Goal: Task Accomplishment & Management: Manage account settings

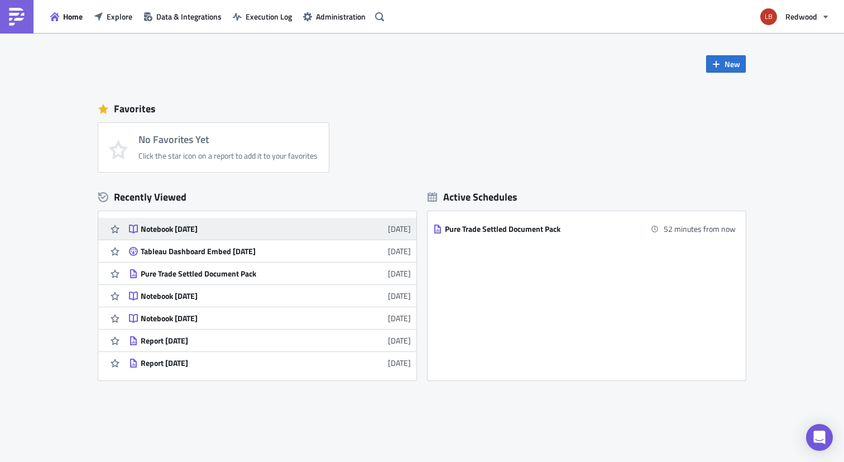
click at [236, 231] on div "Notebook 2025-09-11" at bounding box center [238, 229] width 195 height 10
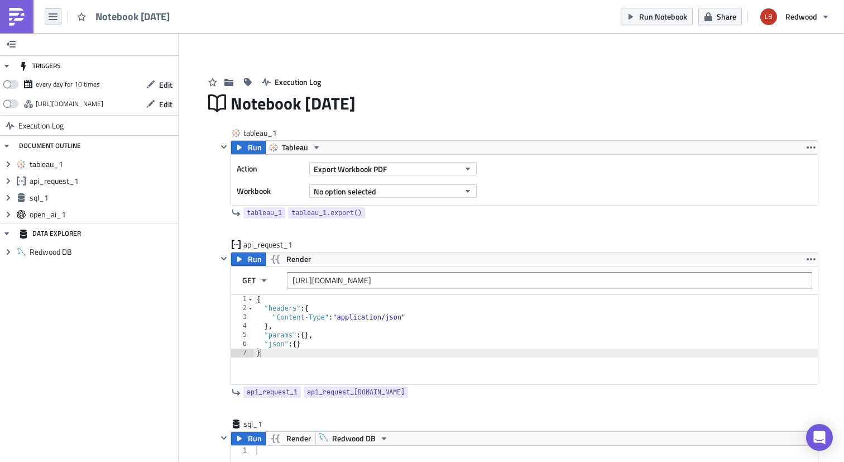
click at [55, 15] on icon "button" at bounding box center [53, 16] width 9 height 9
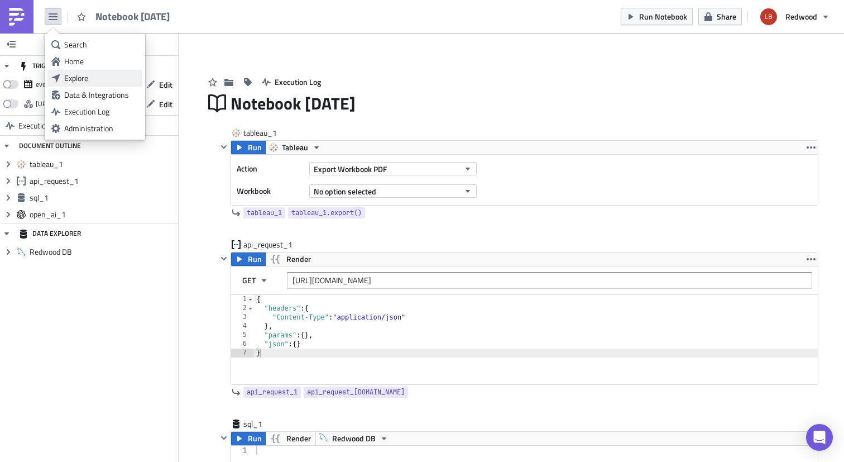
click at [83, 70] on link "Explore" at bounding box center [94, 78] width 95 height 17
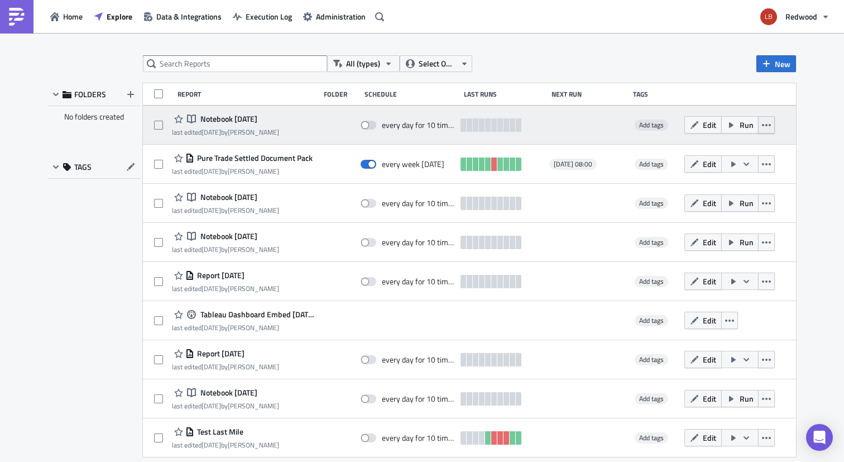
click at [767, 126] on button "button" at bounding box center [766, 124] width 17 height 17
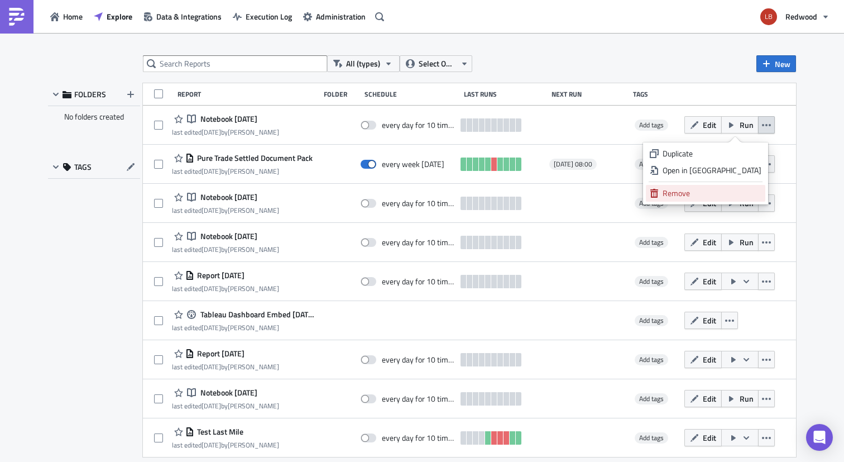
click at [720, 190] on div "Remove" at bounding box center [712, 193] width 99 height 11
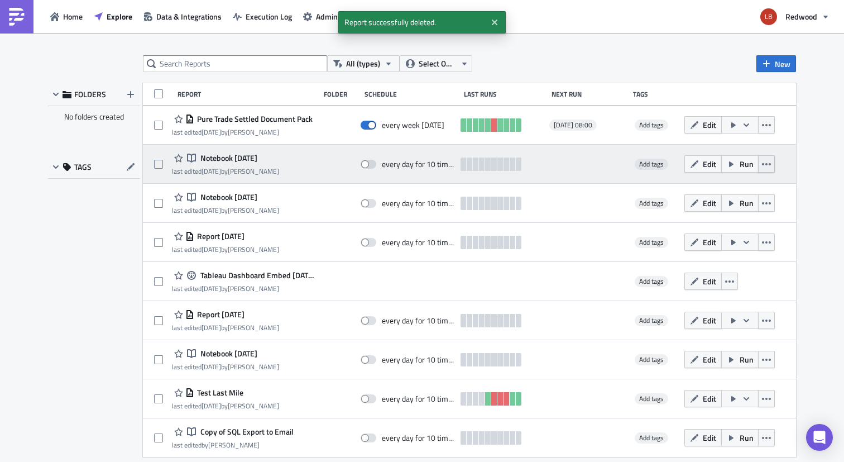
click at [762, 165] on icon "button" at bounding box center [766, 164] width 9 height 9
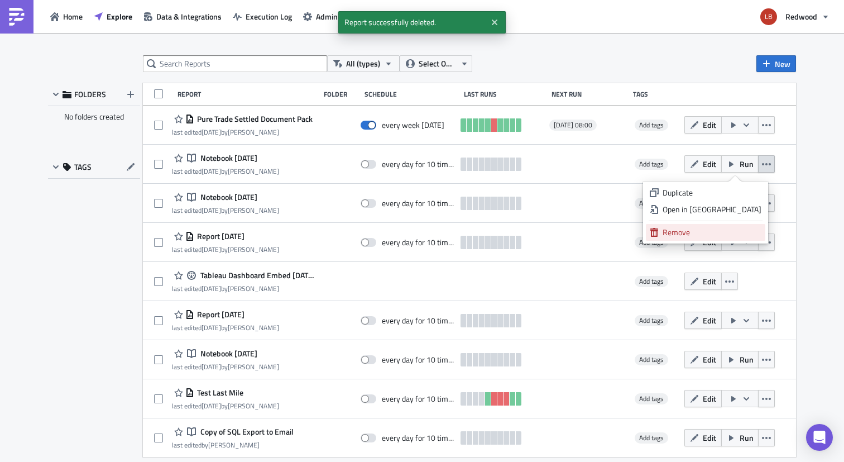
click at [745, 233] on div "Remove" at bounding box center [712, 232] width 99 height 11
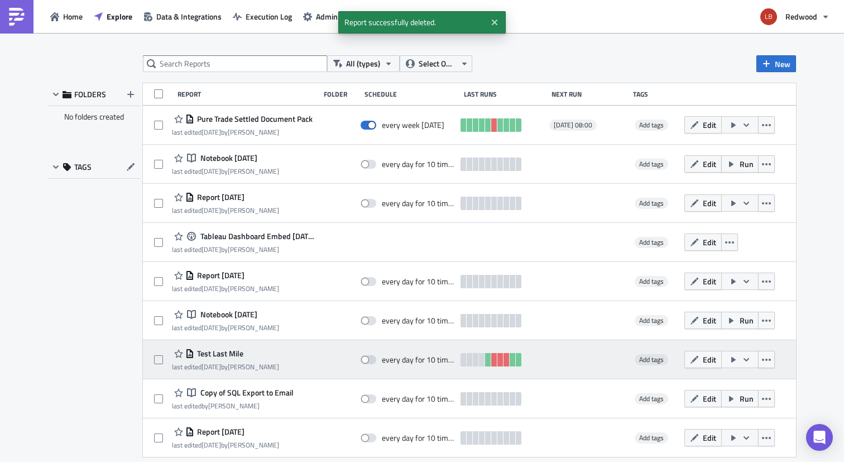
click at [216, 350] on span "Test Last Mile" at bounding box center [218, 353] width 49 height 10
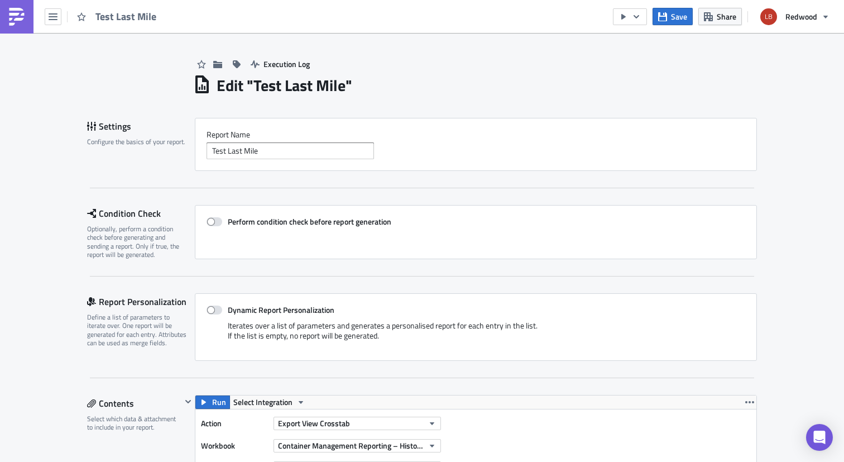
click at [61, 15] on div "Test Last Mile" at bounding box center [81, 16] width 163 height 33
click at [55, 18] on icon "button" at bounding box center [53, 16] width 9 height 9
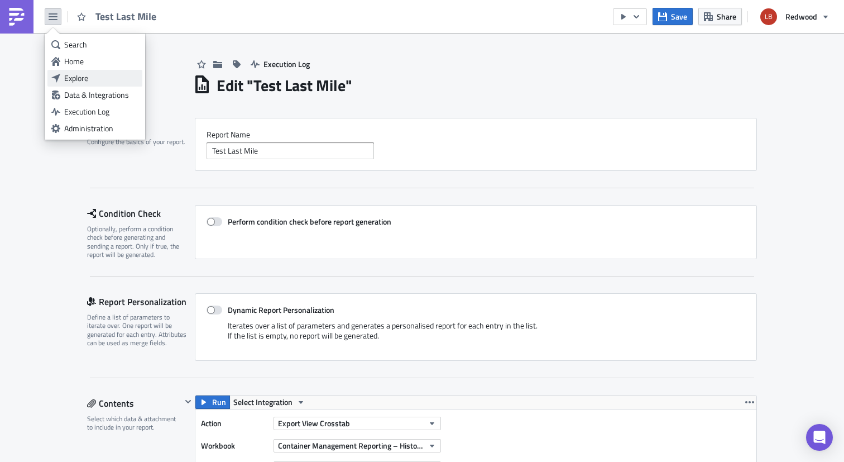
click at [85, 73] on div "Explore" at bounding box center [101, 78] width 74 height 11
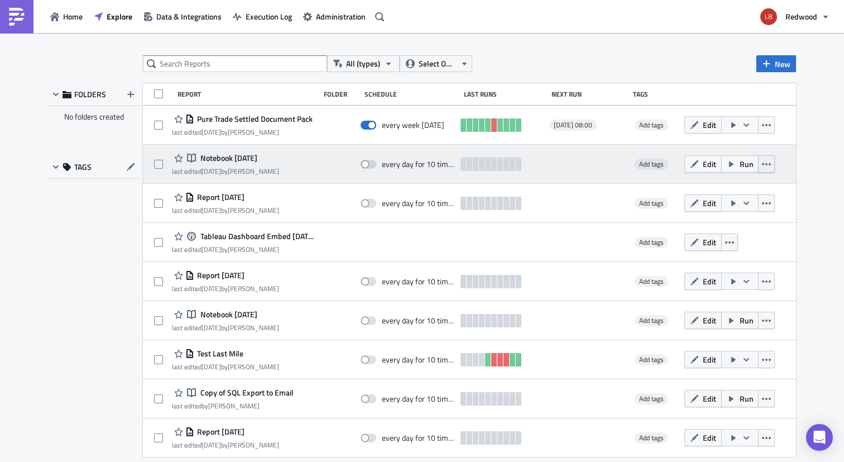
click at [762, 163] on icon "button" at bounding box center [766, 164] width 9 height 9
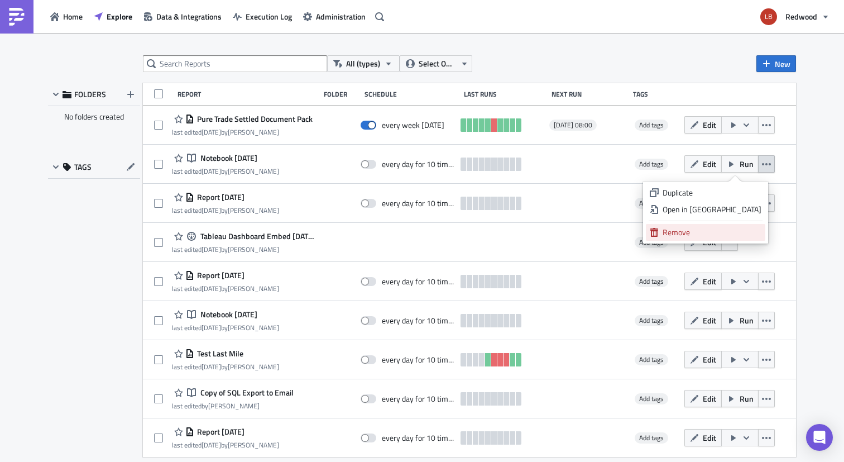
click at [729, 235] on div "Remove" at bounding box center [712, 232] width 99 height 11
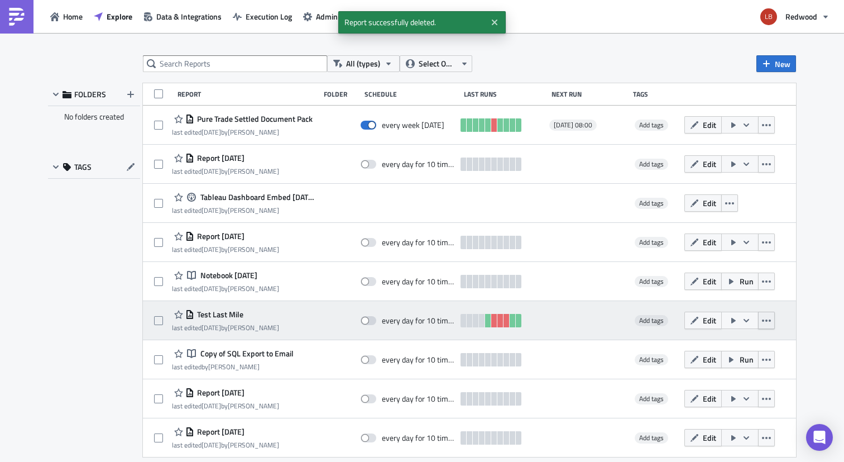
click at [762, 321] on icon "button" at bounding box center [766, 320] width 9 height 2
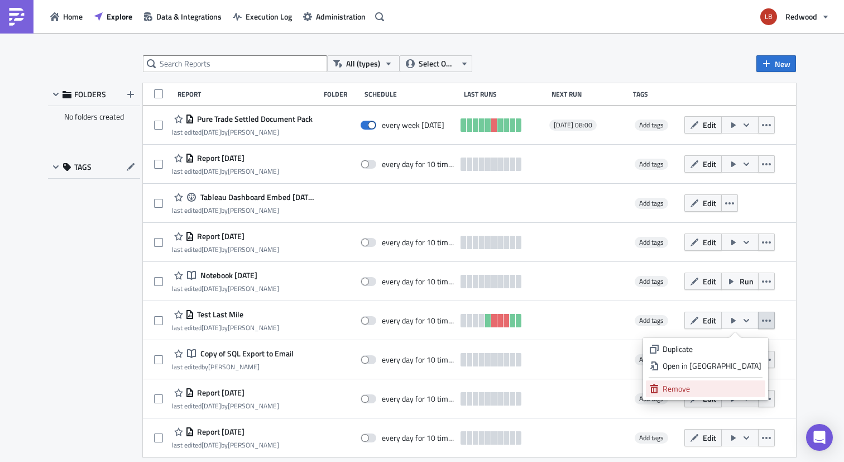
click at [725, 387] on div "Remove" at bounding box center [712, 388] width 99 height 11
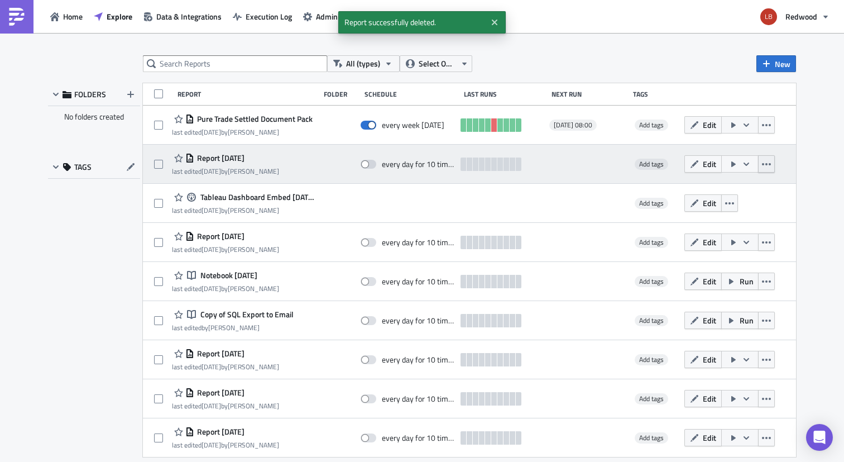
click at [762, 164] on icon "button" at bounding box center [766, 164] width 9 height 2
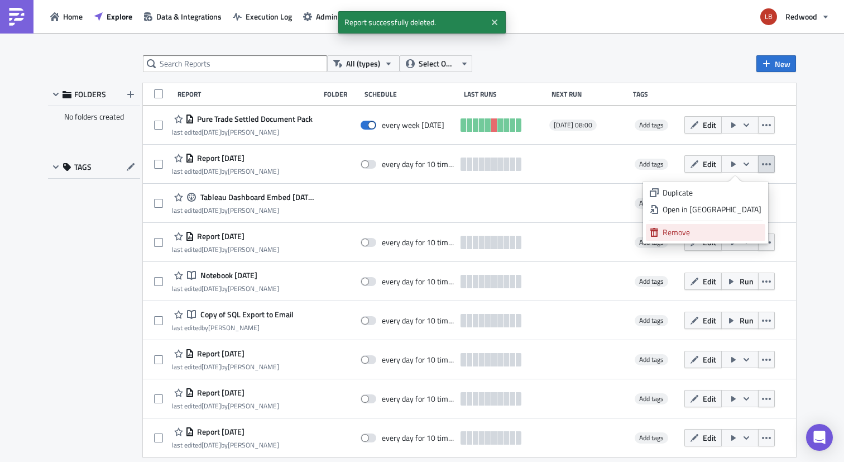
click at [735, 233] on div "Remove" at bounding box center [712, 232] width 99 height 11
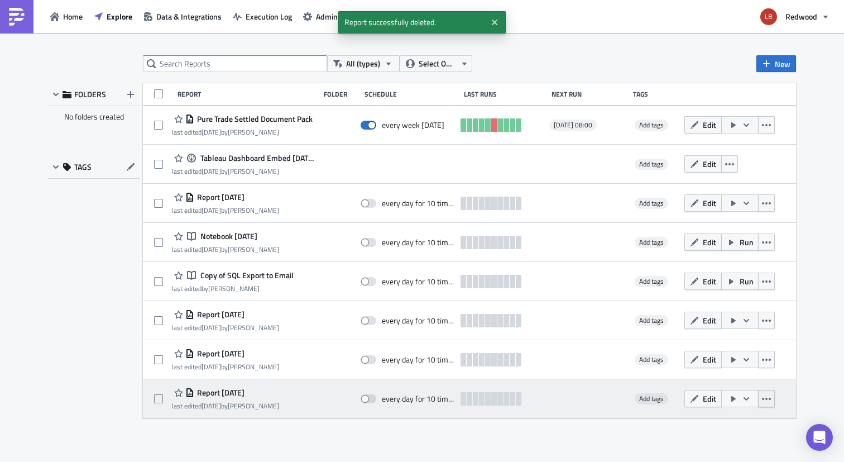
click at [771, 399] on button "button" at bounding box center [766, 398] width 17 height 17
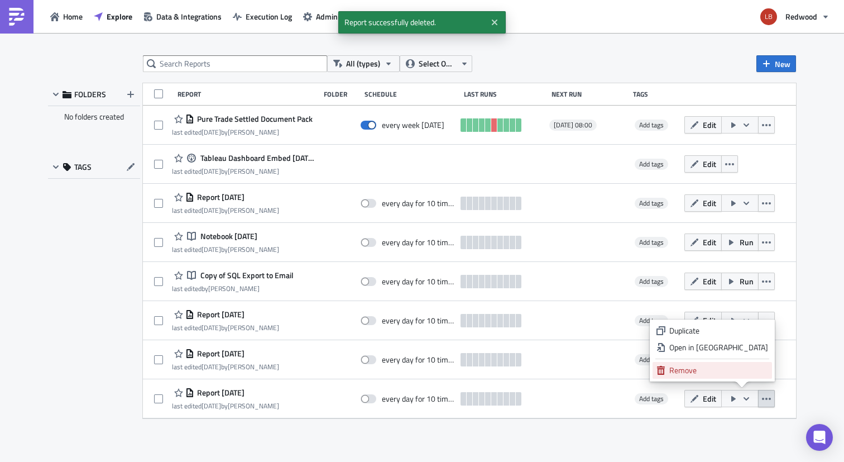
click at [738, 375] on div "Remove" at bounding box center [719, 370] width 99 height 11
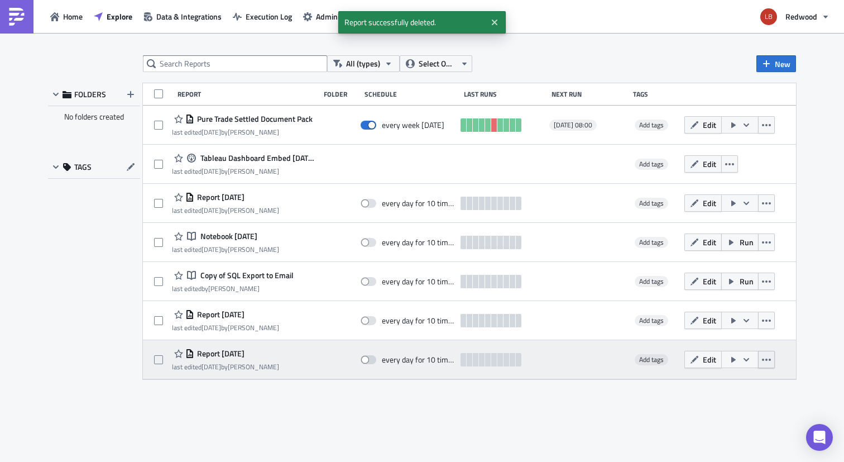
click at [766, 359] on icon "button" at bounding box center [766, 360] width 9 height 2
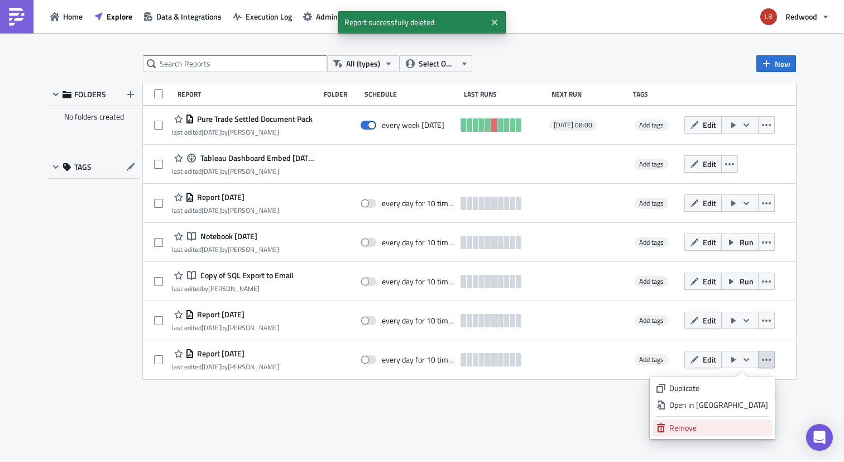
click at [709, 426] on div "Remove" at bounding box center [719, 427] width 99 height 11
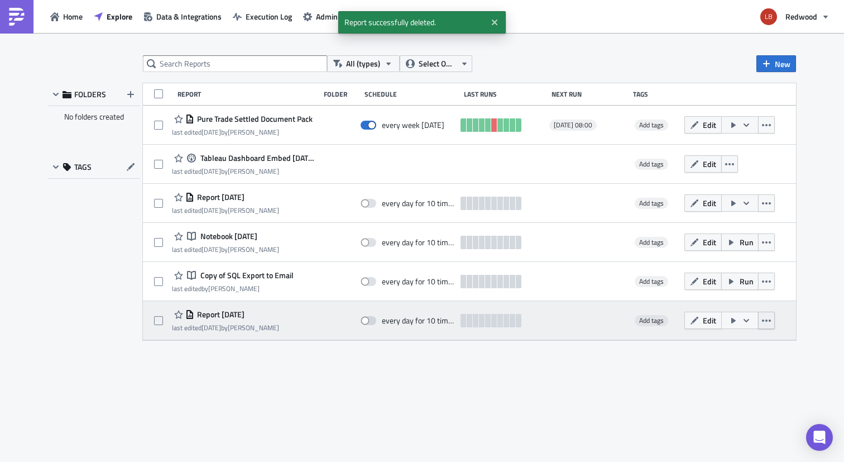
click at [769, 312] on button "button" at bounding box center [766, 320] width 17 height 17
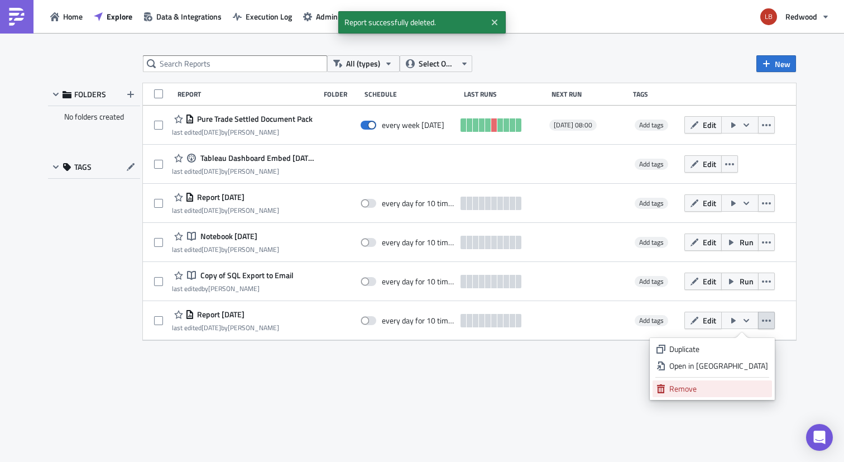
click at [724, 390] on div "Remove" at bounding box center [719, 388] width 99 height 11
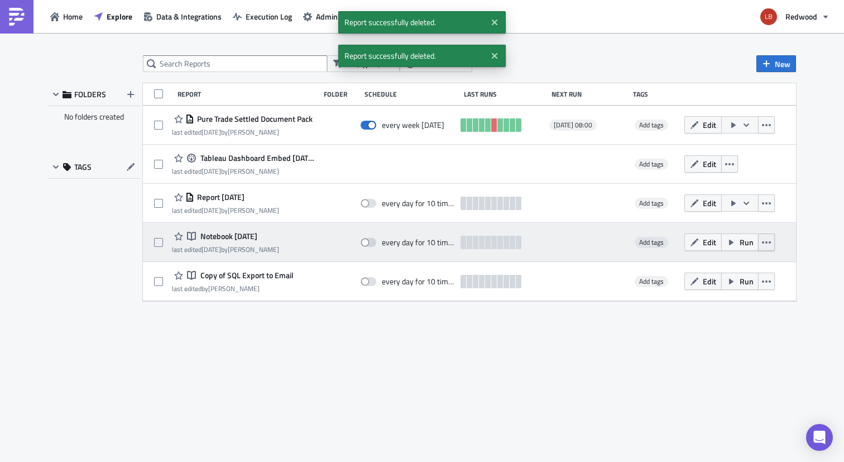
click at [767, 244] on icon "button" at bounding box center [766, 242] width 9 height 9
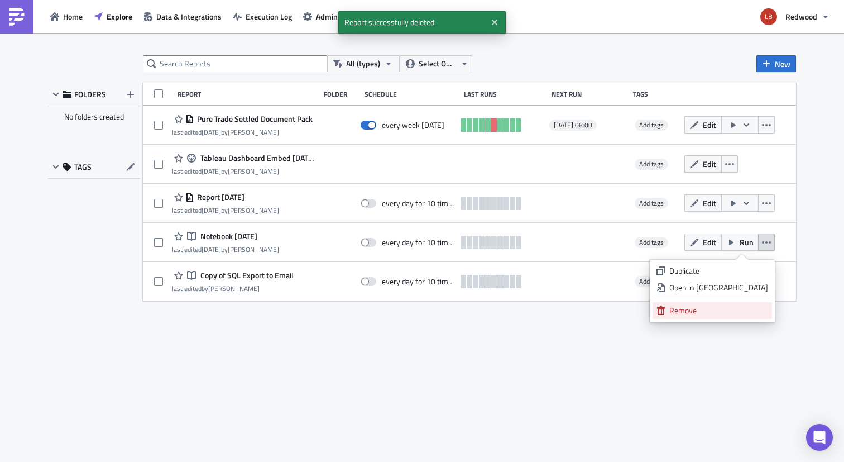
click at [719, 312] on div "Remove" at bounding box center [719, 310] width 99 height 11
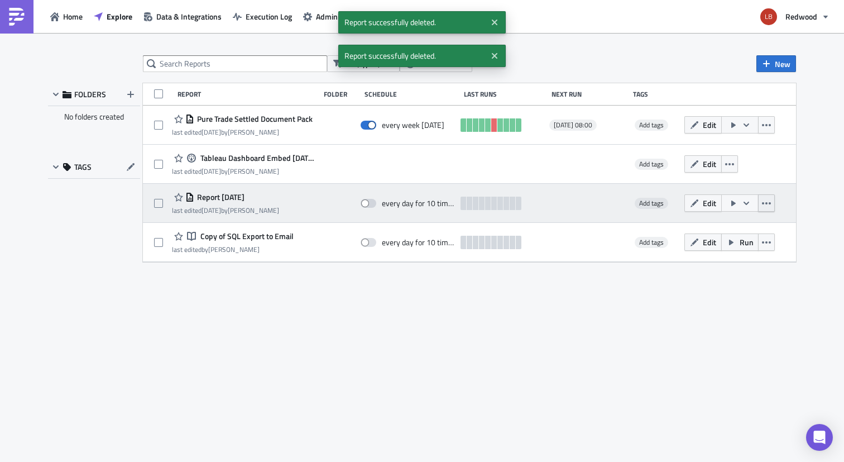
click at [768, 203] on icon "button" at bounding box center [766, 203] width 9 height 9
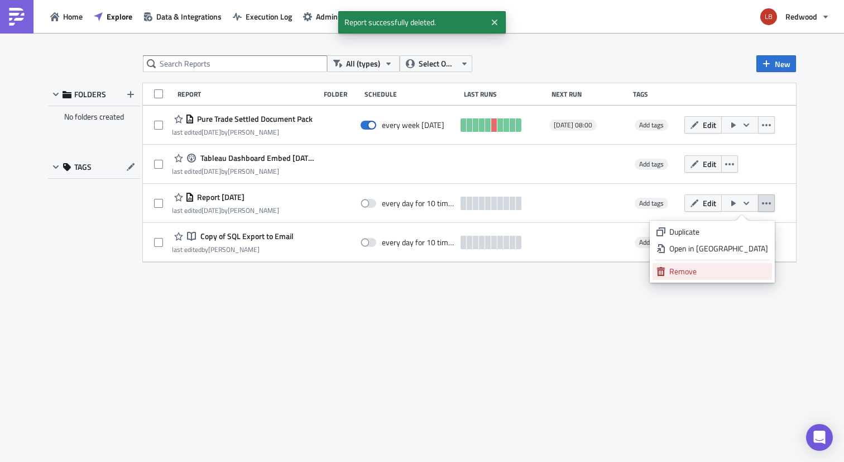
click at [727, 278] on link "Remove" at bounding box center [713, 271] width 120 height 17
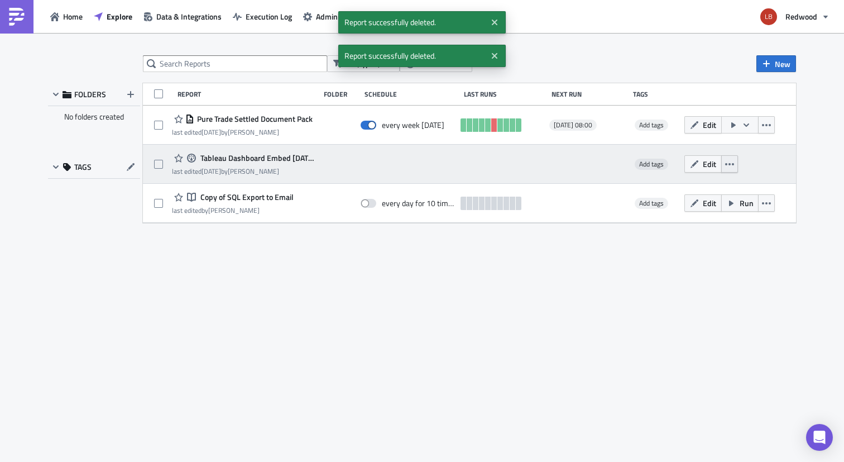
click at [728, 169] on button "button" at bounding box center [730, 163] width 17 height 17
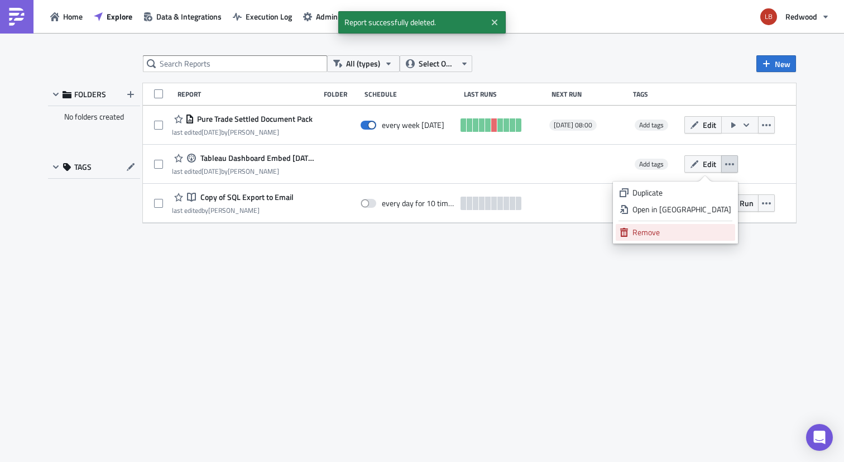
click at [705, 231] on div "Remove" at bounding box center [682, 232] width 99 height 11
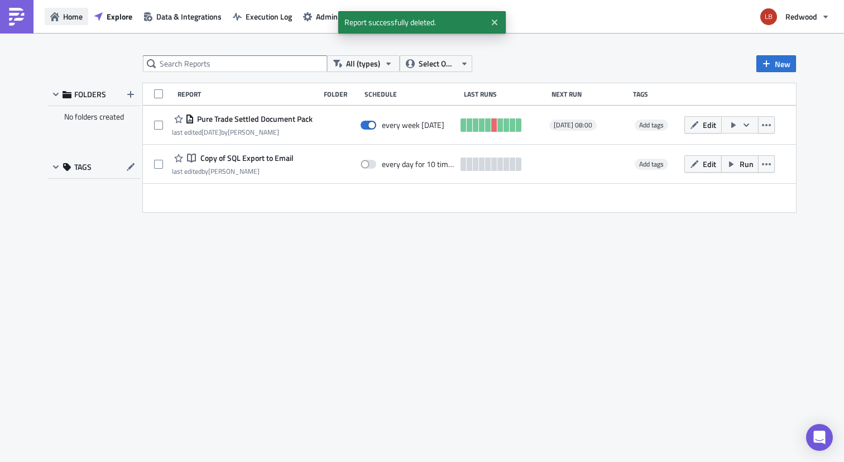
click at [64, 18] on span "Home" at bounding box center [73, 17] width 20 height 12
